Goal: Task Accomplishment & Management: Use online tool/utility

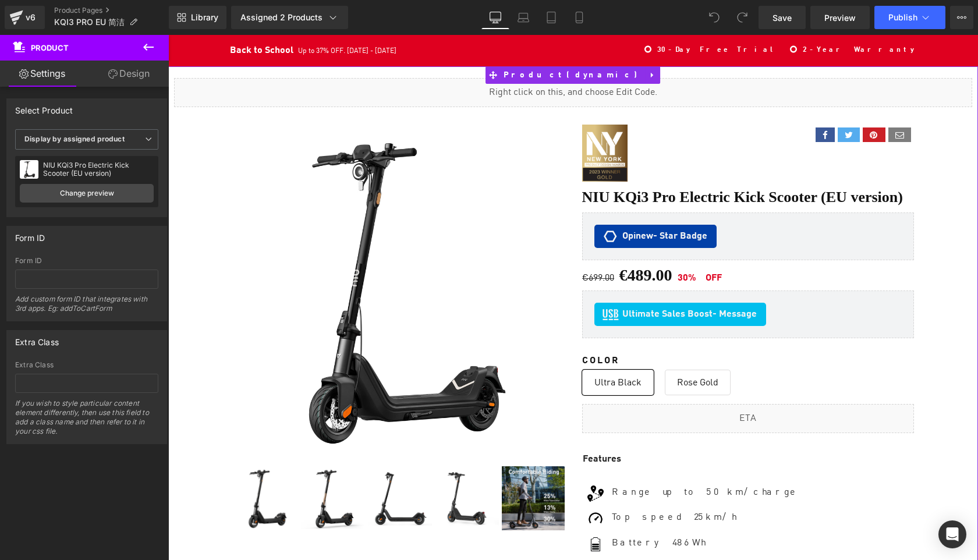
click at [587, 87] on div "Liquid" at bounding box center [573, 92] width 798 height 29
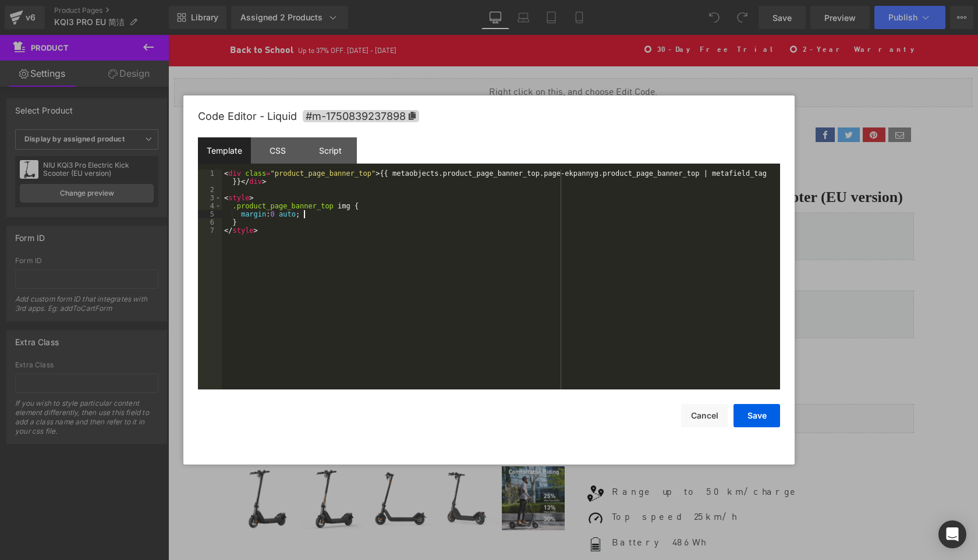
click at [419, 214] on div "< div class = "product_page_banner_top" > {{ metaobjects.product_page_banner_to…" at bounding box center [501, 291] width 558 height 244
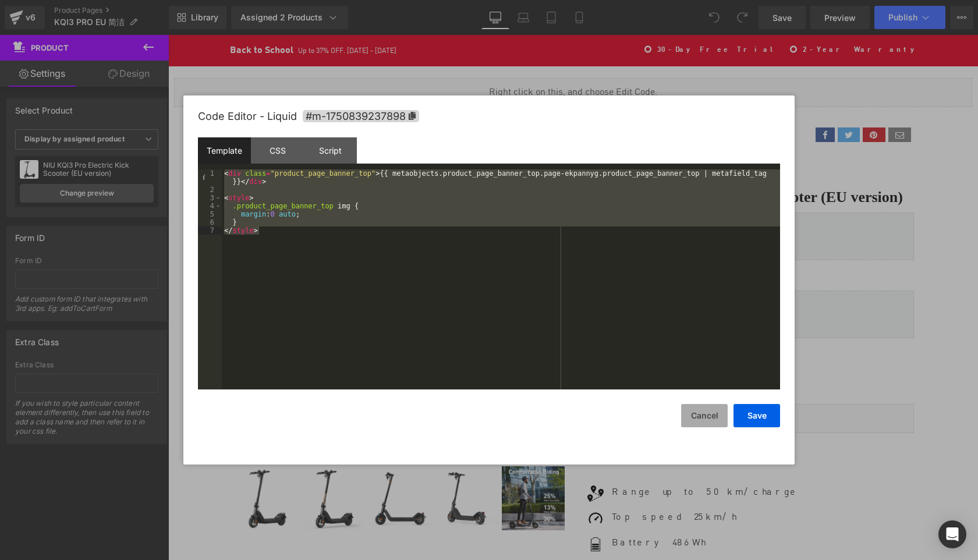
click at [711, 416] on button "Cancel" at bounding box center [704, 415] width 47 height 23
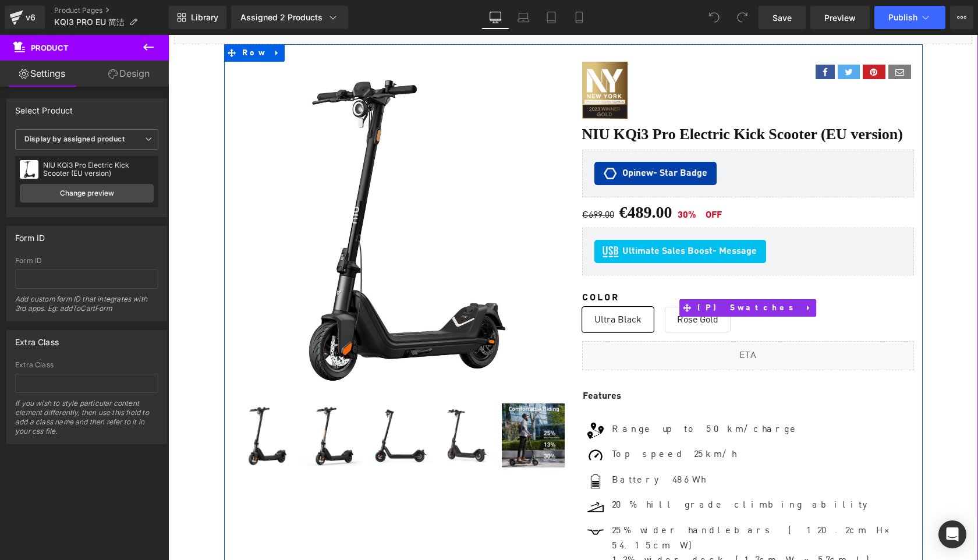
scroll to position [91, 0]
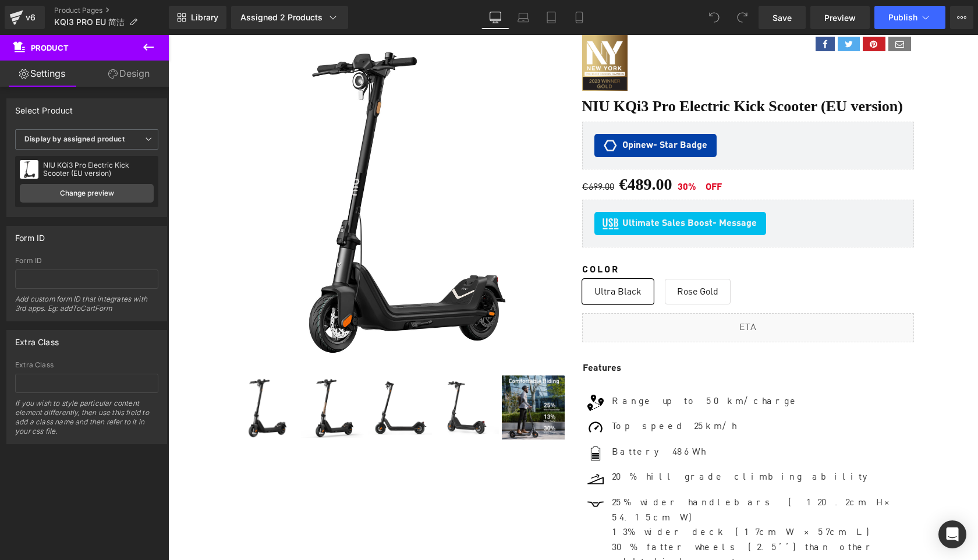
click at [148, 43] on icon at bounding box center [148, 47] width 14 height 14
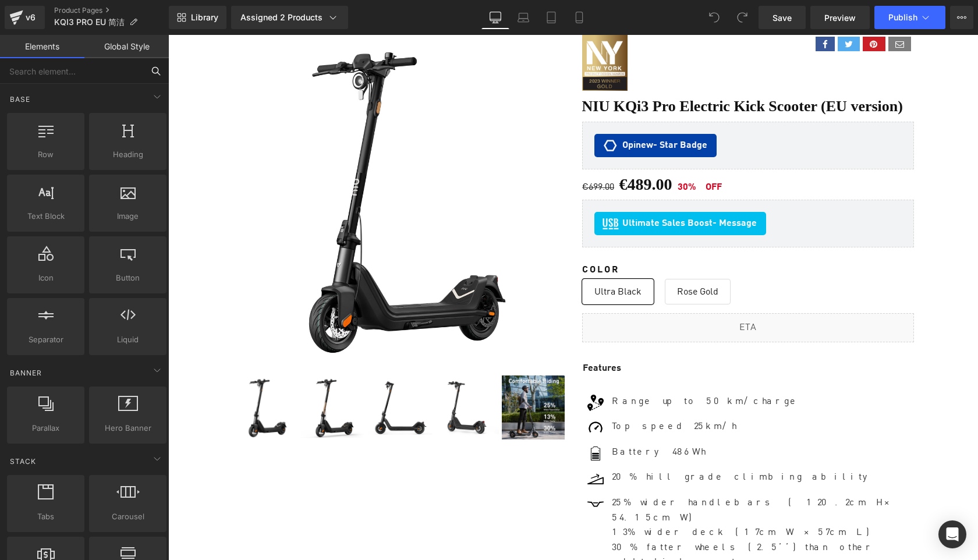
click at [68, 68] on input "text" at bounding box center [71, 71] width 143 height 26
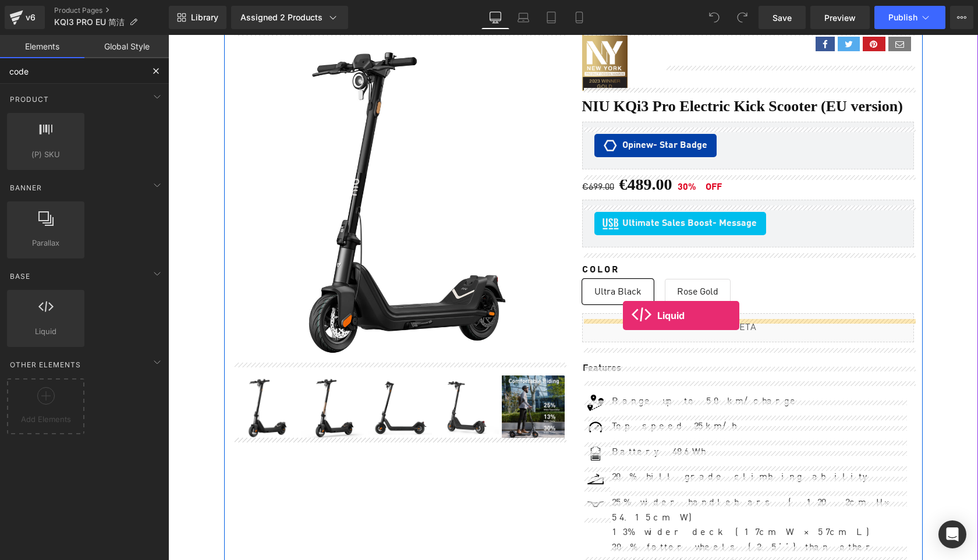
drag, startPoint x: 207, startPoint y: 357, endPoint x: 623, endPoint y: 316, distance: 417.8
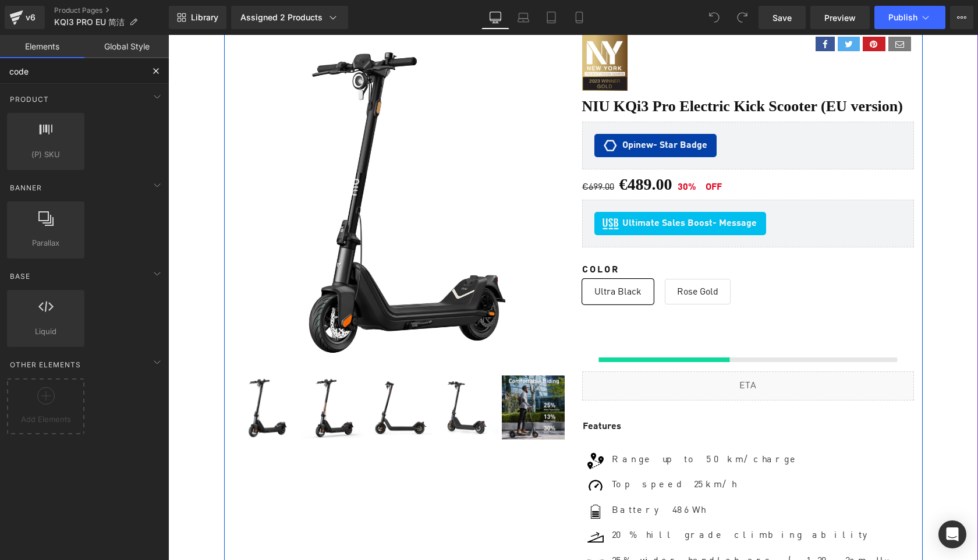
type input "code"
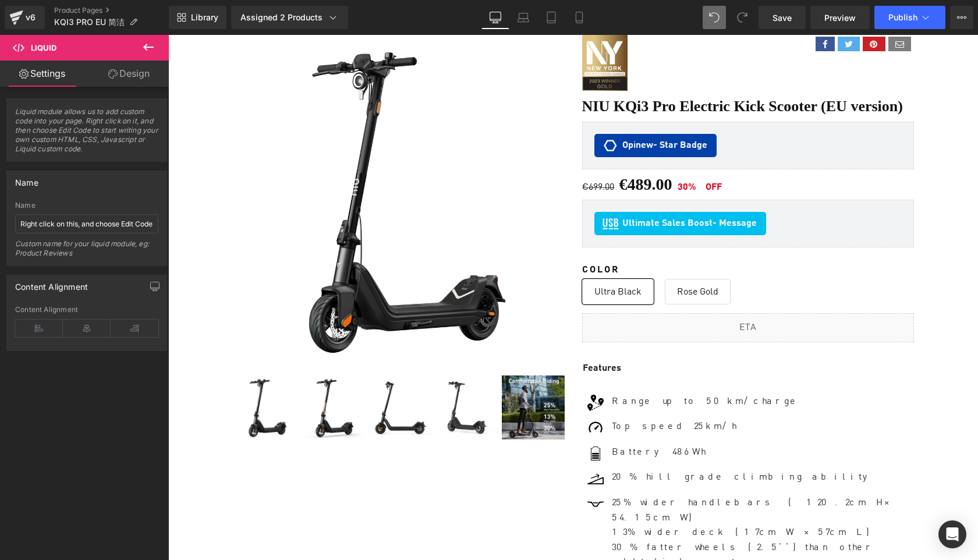
scroll to position [8001, 809]
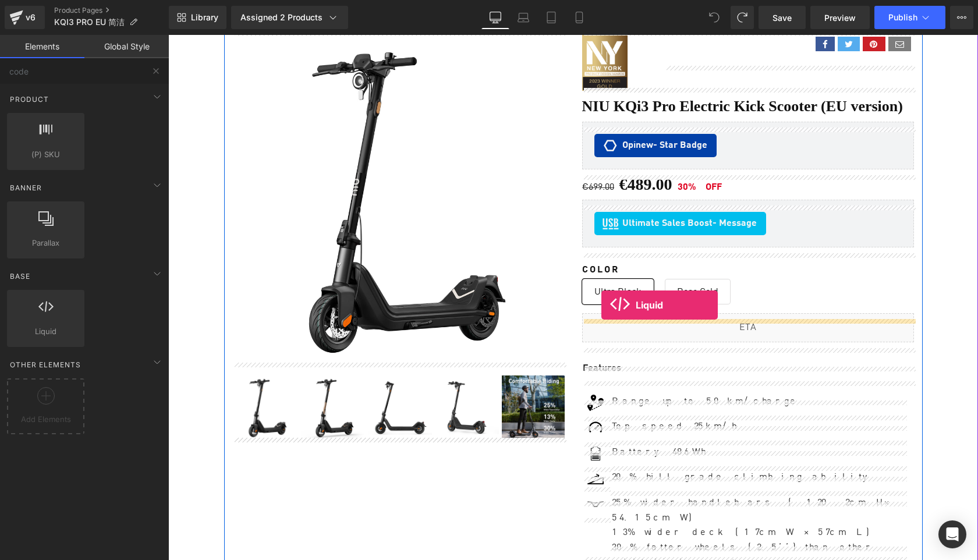
drag, startPoint x: 211, startPoint y: 364, endPoint x: 601, endPoint y: 304, distance: 394.5
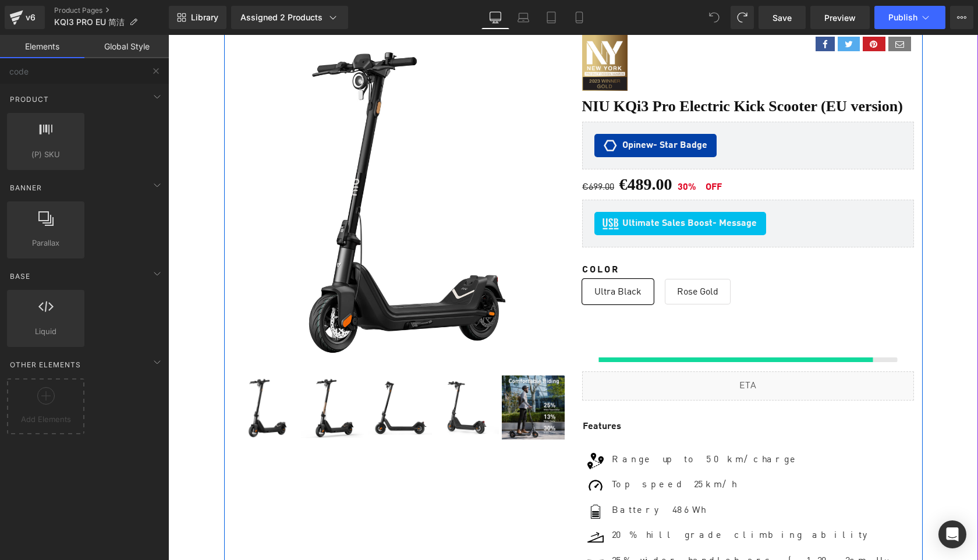
scroll to position [8030, 809]
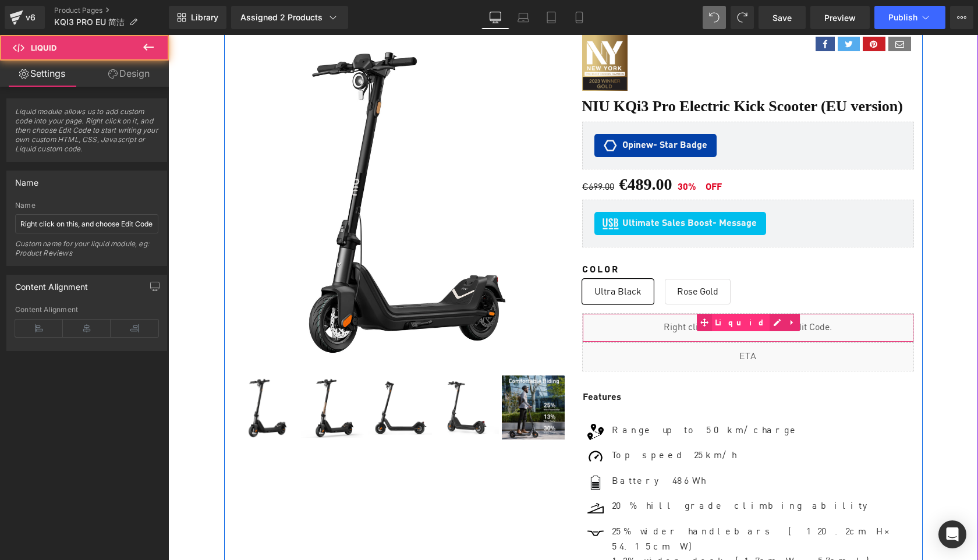
click at [740, 331] on span "Liquid" at bounding box center [741, 322] width 58 height 17
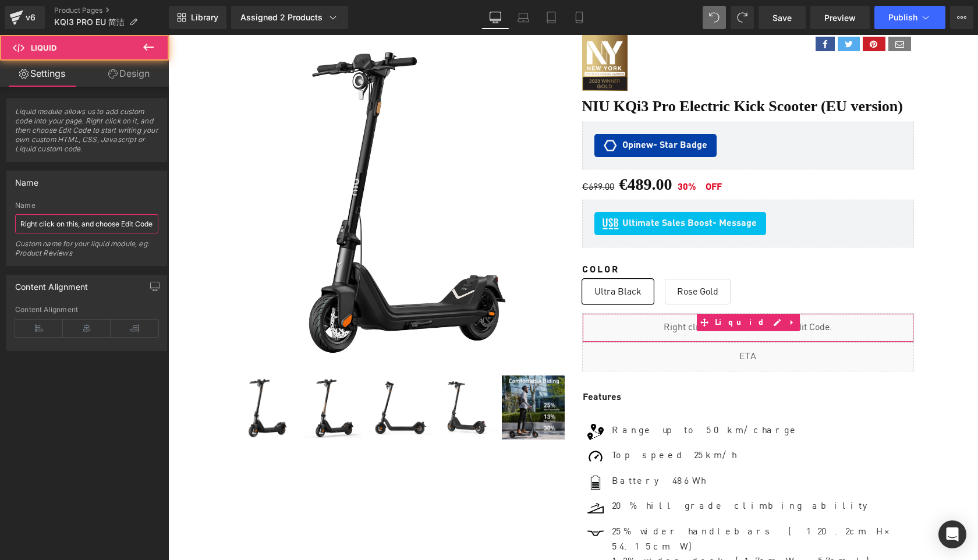
click at [68, 228] on input "Right click on this, and choose Edit Code." at bounding box center [86, 223] width 143 height 19
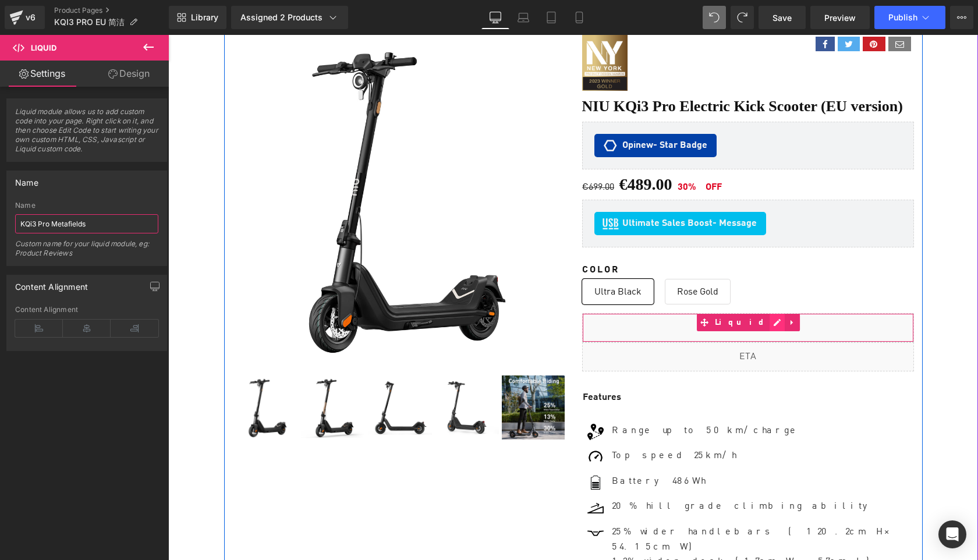
click at [759, 327] on div "Liquid" at bounding box center [748, 327] width 332 height 29
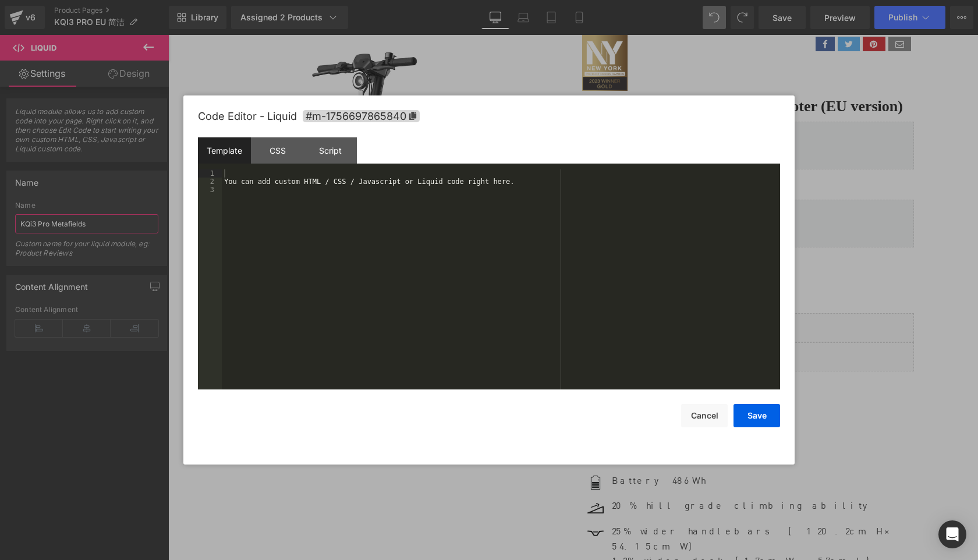
type input "KQi3 Pro Metafields"
click at [440, 233] on div "You can add custom HTML / CSS / Javascript or Liquid code right here." at bounding box center [501, 287] width 558 height 236
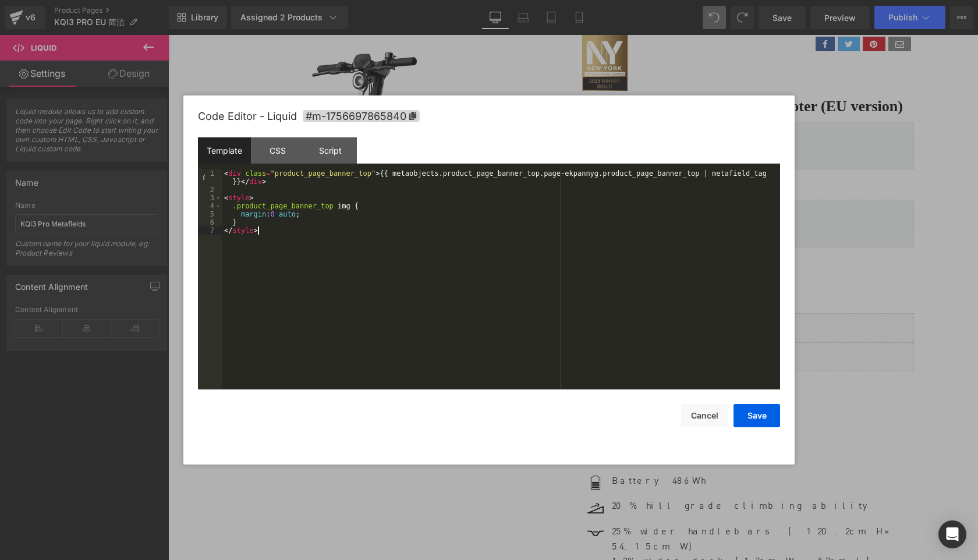
click at [600, 176] on div "< div class = "product_page_banner_top" > {{ metaobjects.product_page_banner_to…" at bounding box center [501, 291] width 558 height 244
click at [762, 419] on button "Save" at bounding box center [756, 415] width 47 height 23
click at [759, 324] on div "Liquid" at bounding box center [748, 327] width 332 height 29
click at [552, 254] on div "< div class = "product_page_banner_top" > {{ metaobjects.product_page_banner_to…" at bounding box center [501, 291] width 558 height 244
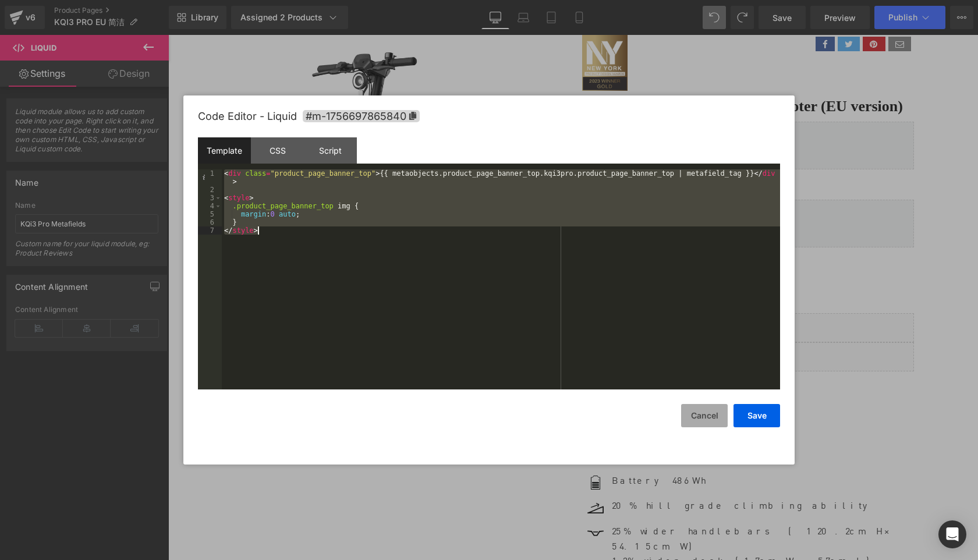
click at [696, 411] on button "Cancel" at bounding box center [704, 415] width 47 height 23
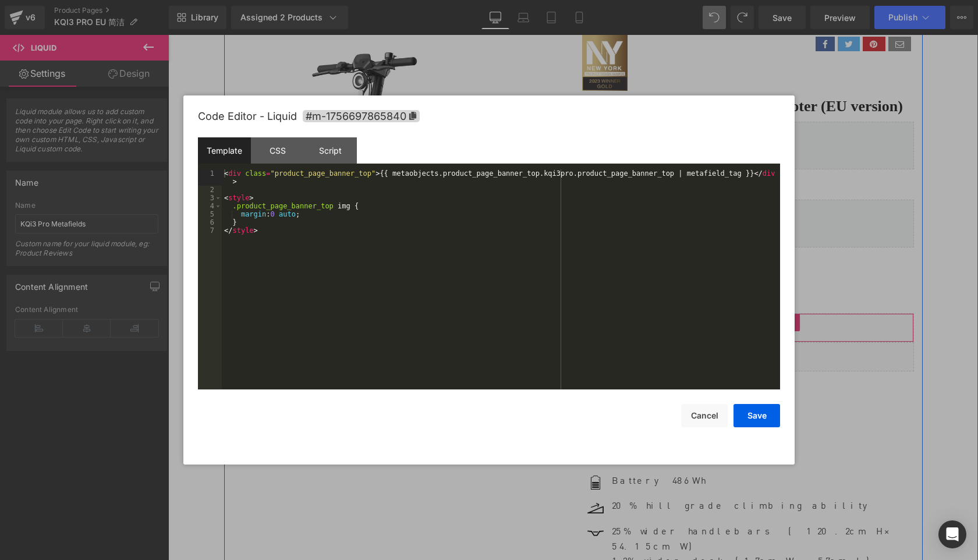
click at [756, 330] on div "Liquid" at bounding box center [748, 327] width 332 height 29
click at [759, 412] on button "Save" at bounding box center [756, 415] width 47 height 23
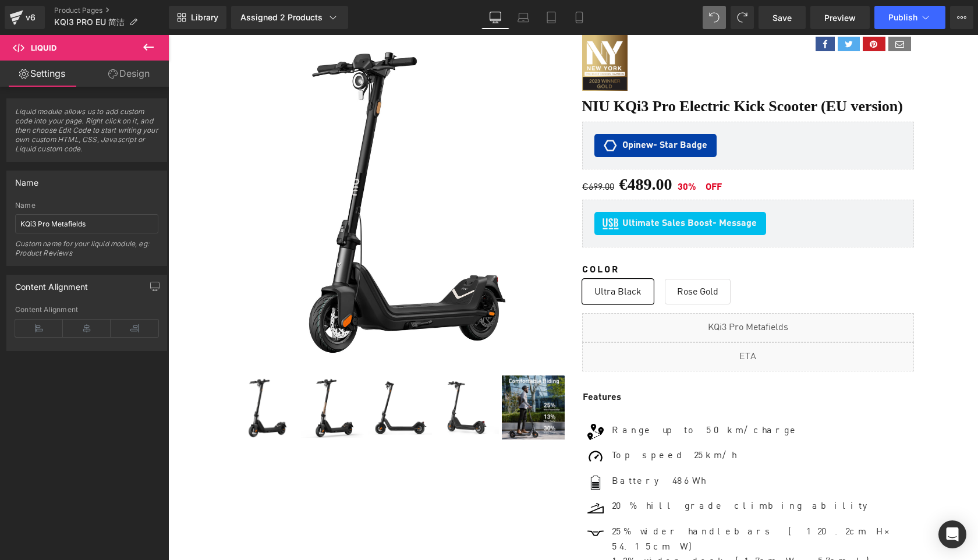
click at [149, 47] on icon at bounding box center [148, 47] width 10 height 7
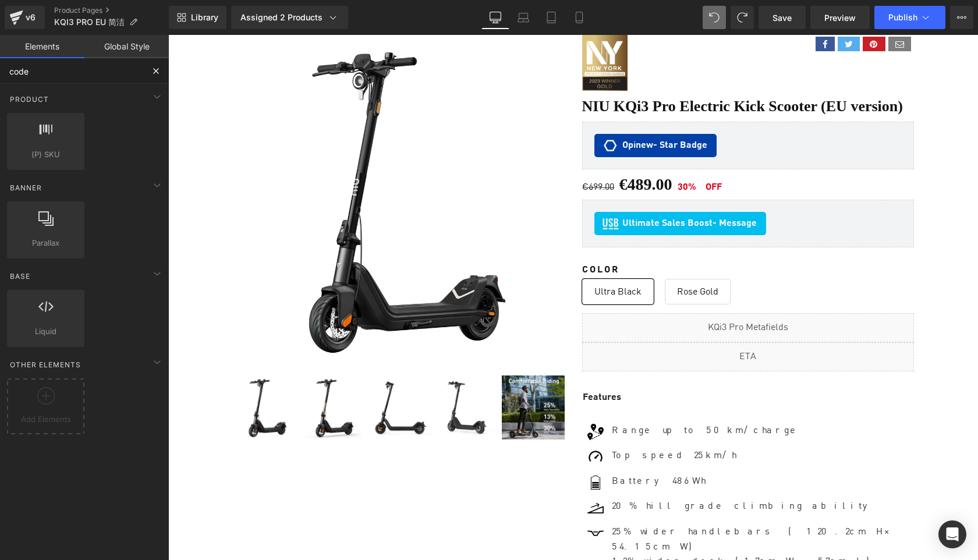
click at [45, 75] on input "code" at bounding box center [71, 71] width 143 height 26
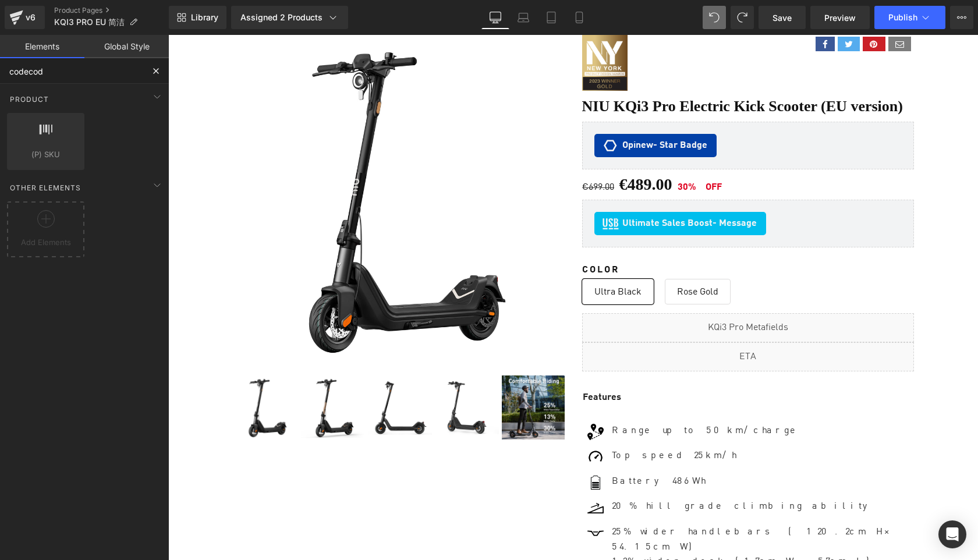
type input "codecode"
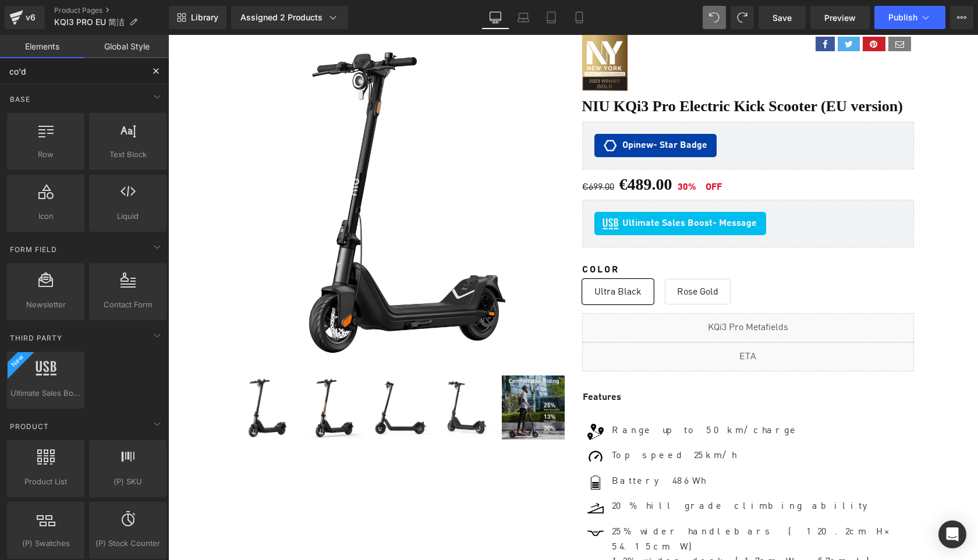
type input "code"
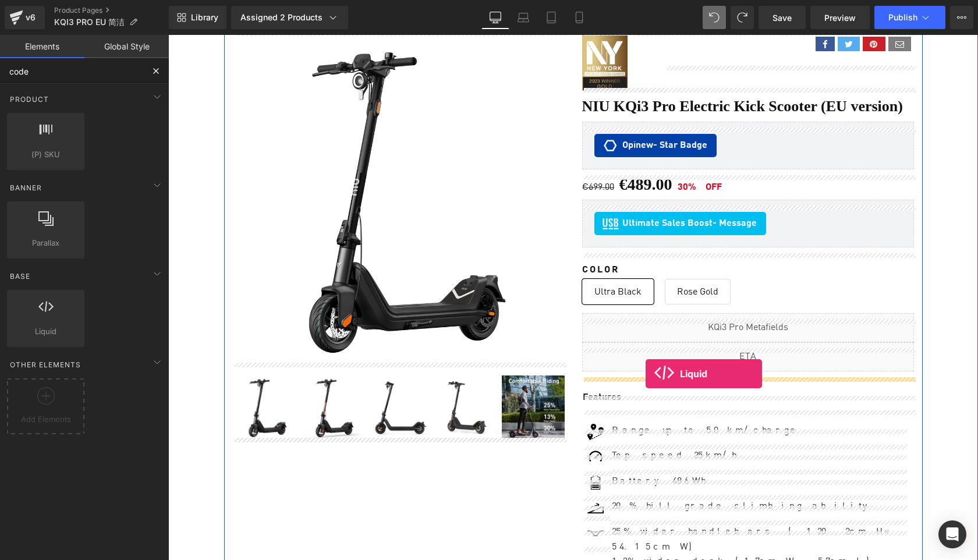
drag, startPoint x: 203, startPoint y: 363, endPoint x: 646, endPoint y: 374, distance: 442.6
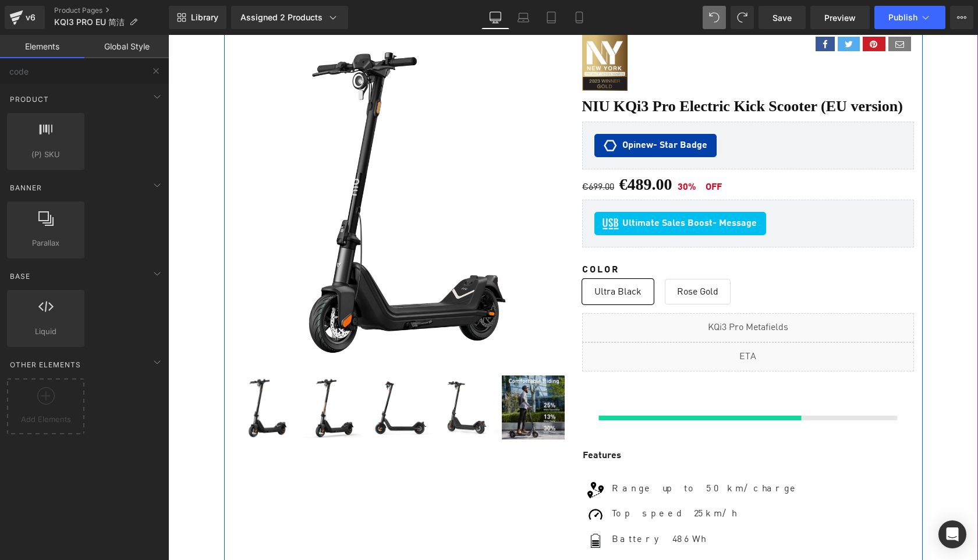
scroll to position [8059, 809]
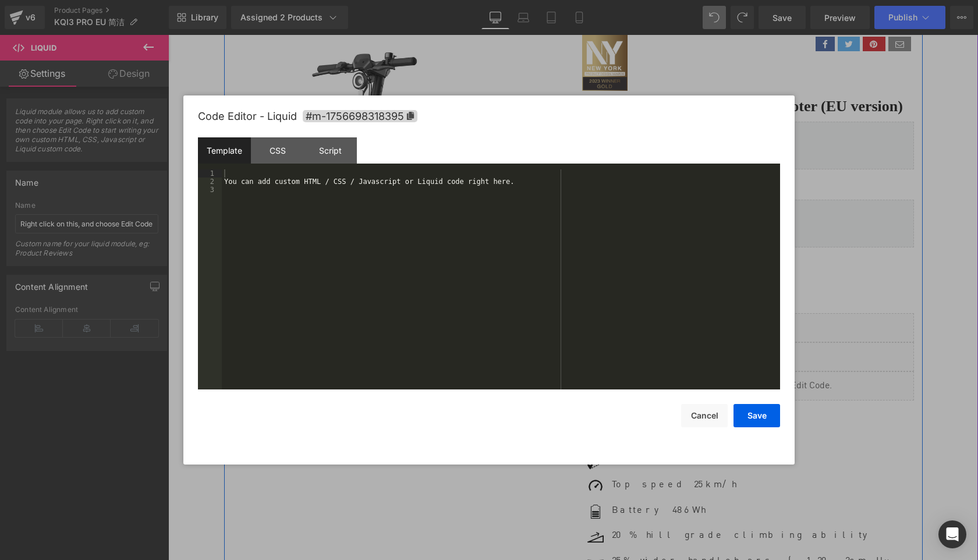
click at [757, 387] on div "Liquid" at bounding box center [748, 385] width 332 height 29
click at [499, 267] on div "You can add custom HTML / CSS / Javascript or Liquid code right here." at bounding box center [501, 287] width 558 height 236
click at [762, 416] on button "Save" at bounding box center [756, 415] width 47 height 23
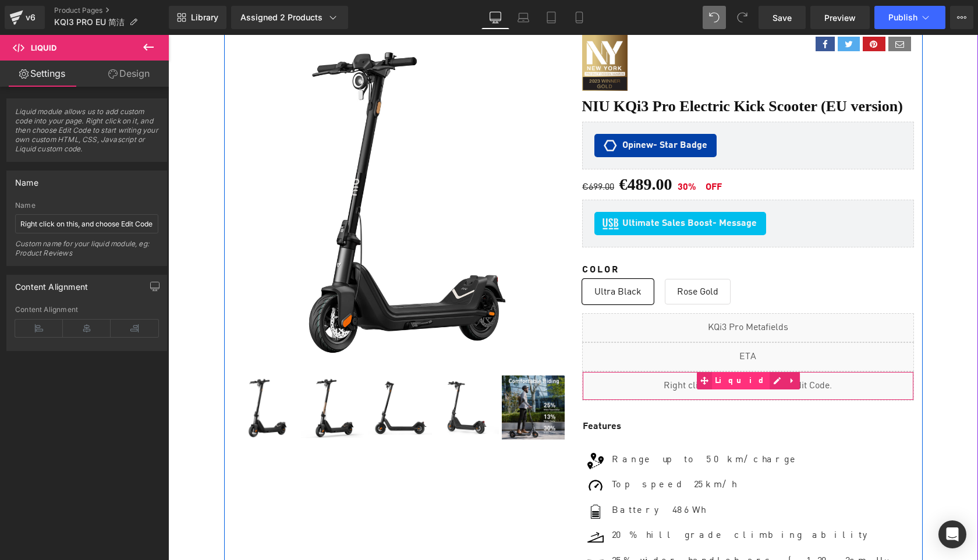
click at [739, 385] on span "Liquid" at bounding box center [741, 380] width 58 height 17
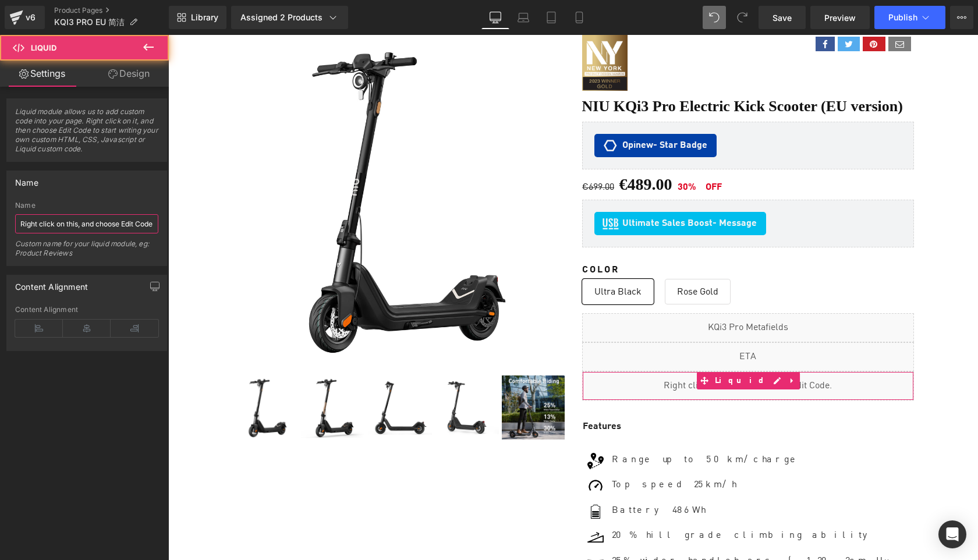
click at [100, 231] on input "Right click on this, and choose Edit Code." at bounding box center [86, 223] width 143 height 19
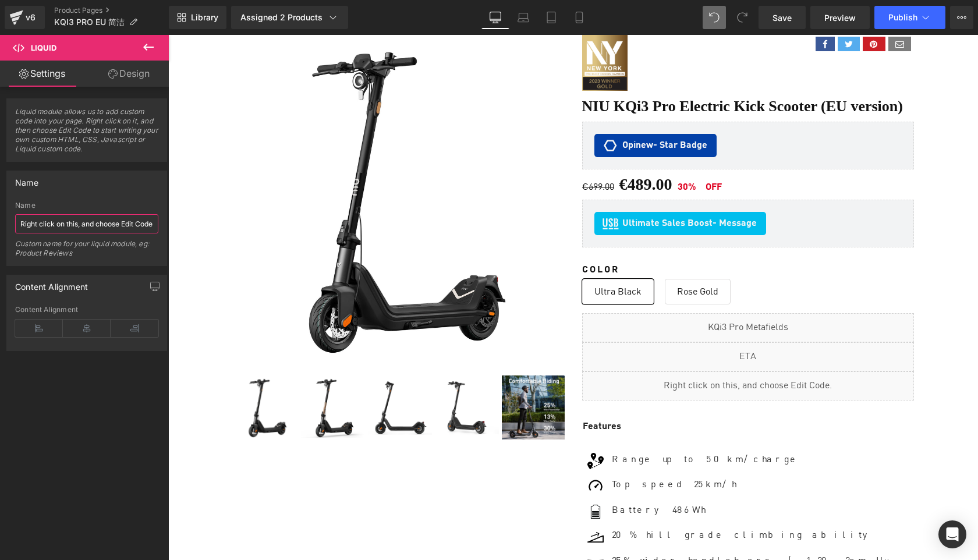
paste input "Sell Easy FBT KQi1 Pro"
type input "Sell Easy FBT KQi3 Pro"
